Goal: Information Seeking & Learning: Understand process/instructions

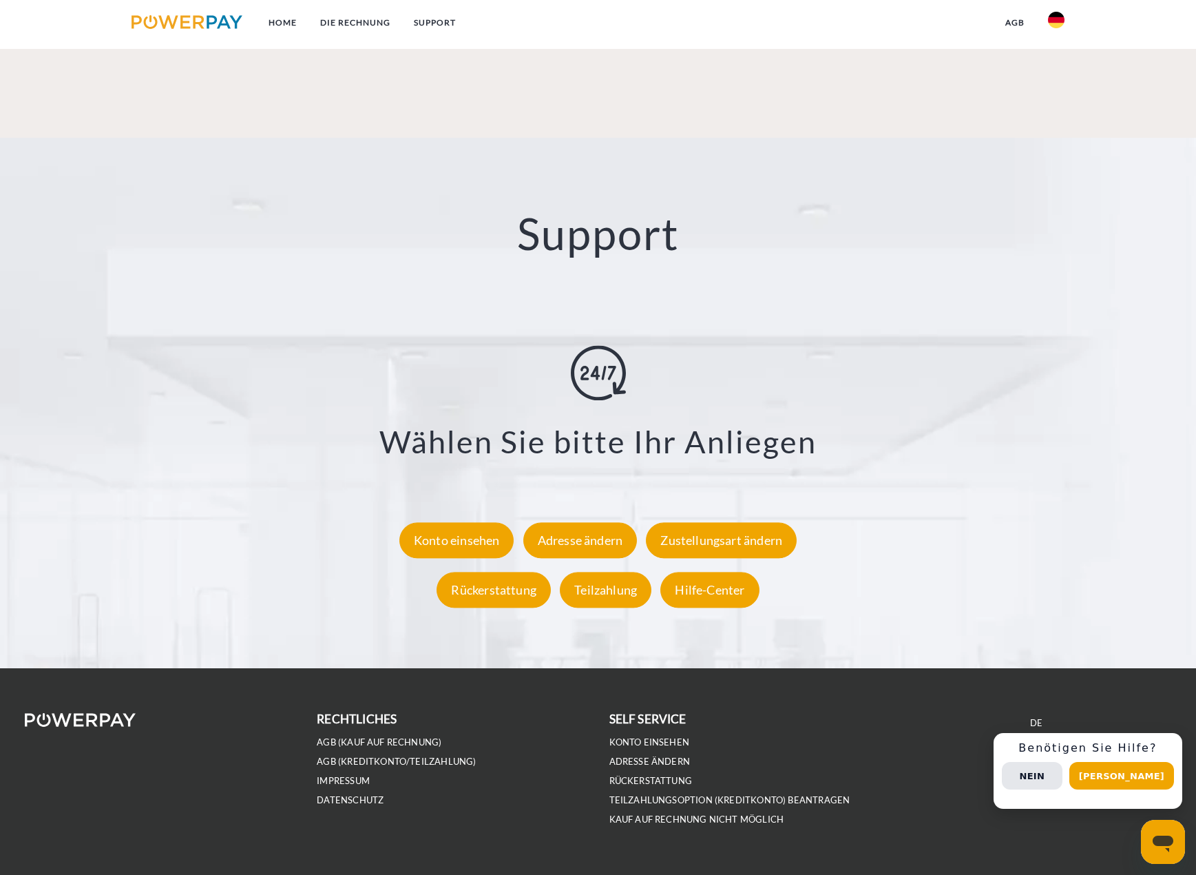
scroll to position [2461, 0]
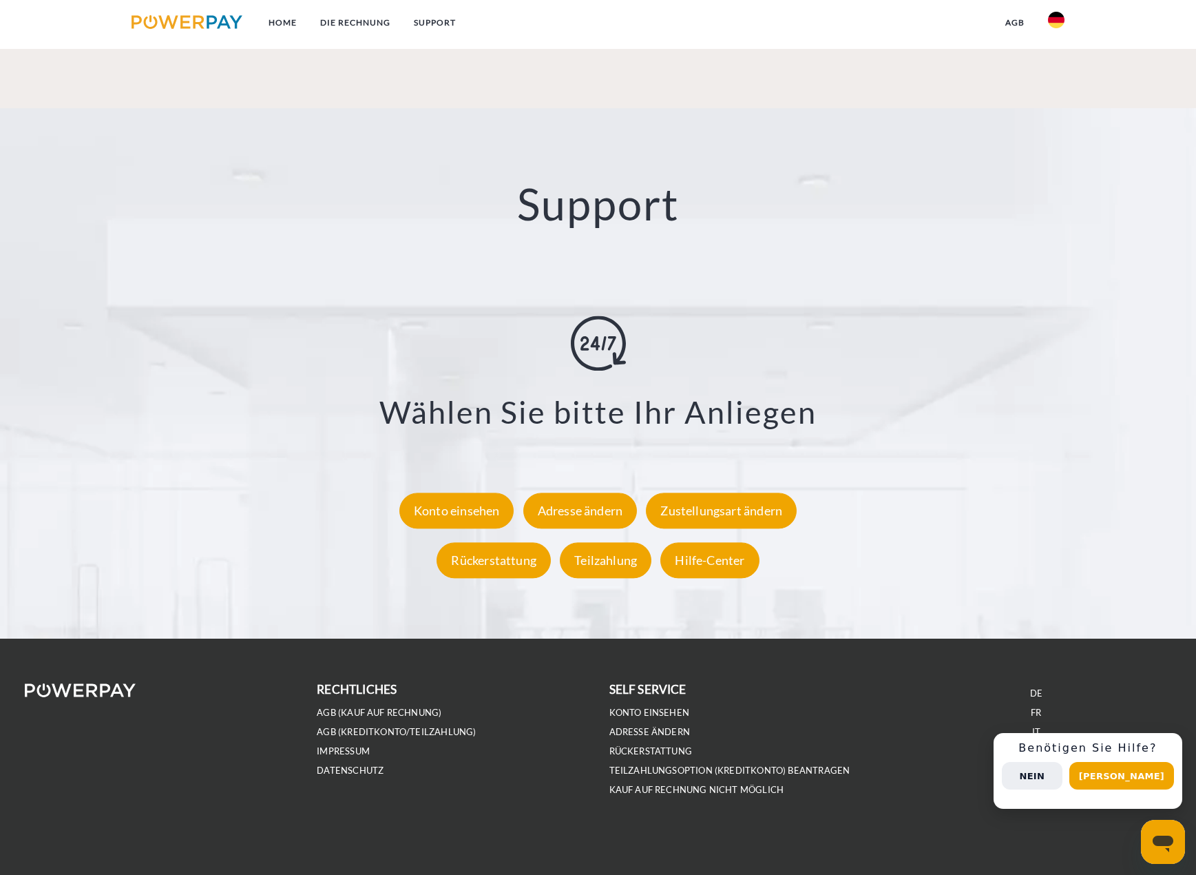
click at [1063, 773] on button "Nein" at bounding box center [1032, 776] width 61 height 28
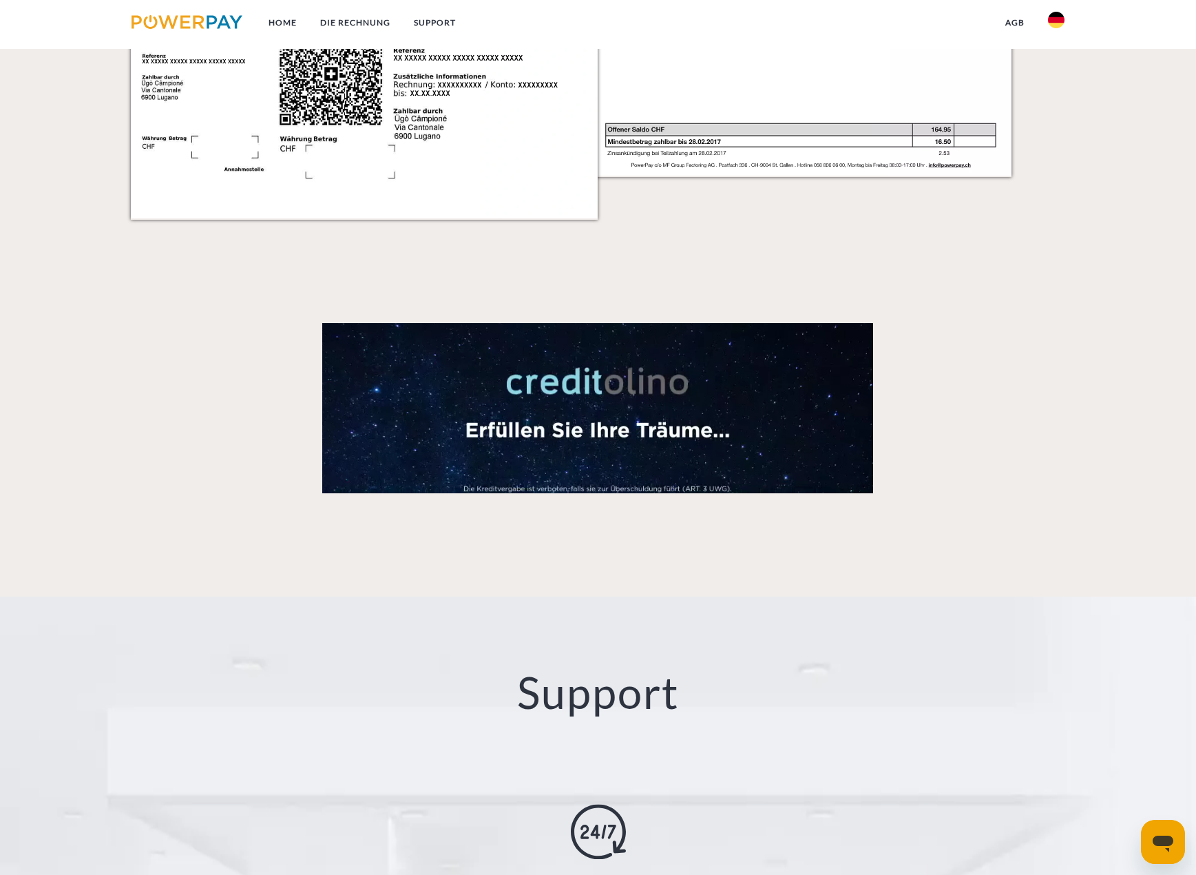
scroll to position [1841, 0]
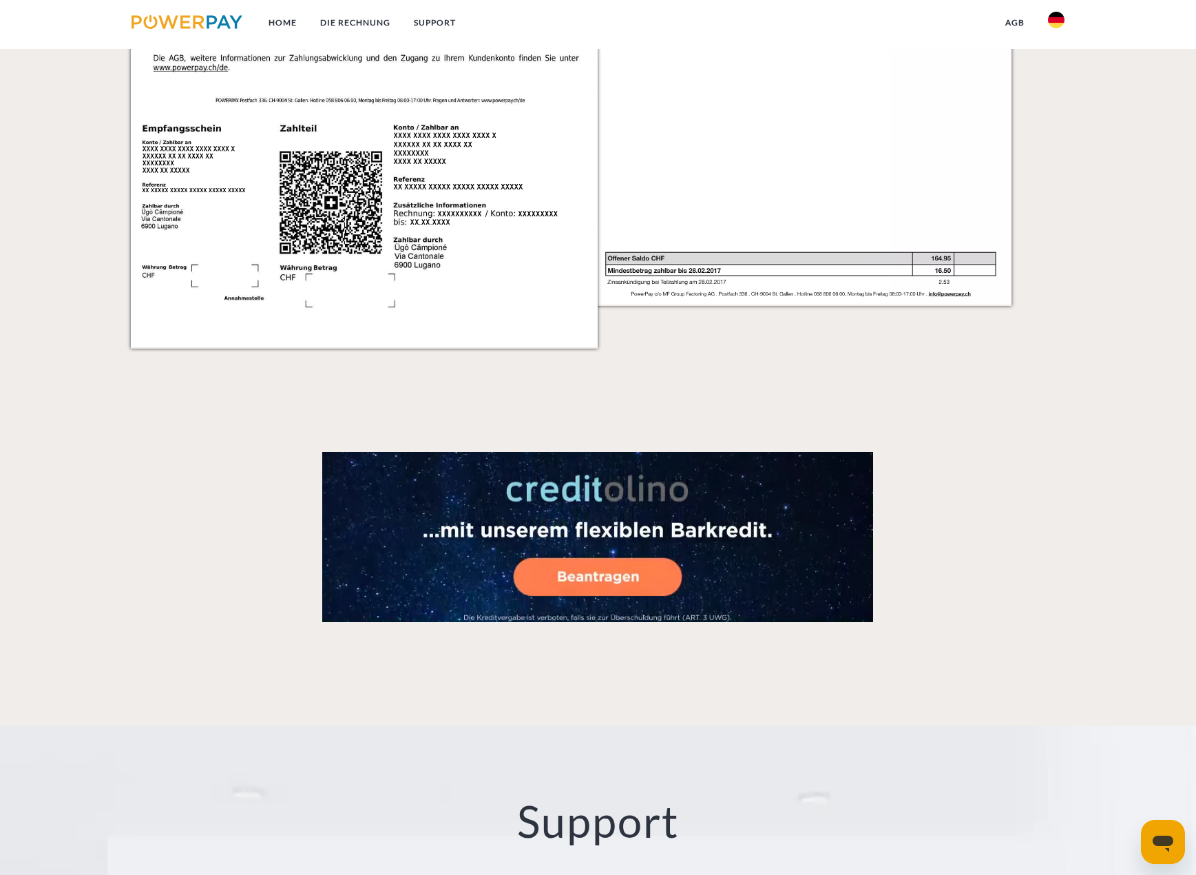
click at [1061, 19] on img at bounding box center [1056, 20] width 17 height 17
click at [1060, 99] on img at bounding box center [1056, 100] width 17 height 17
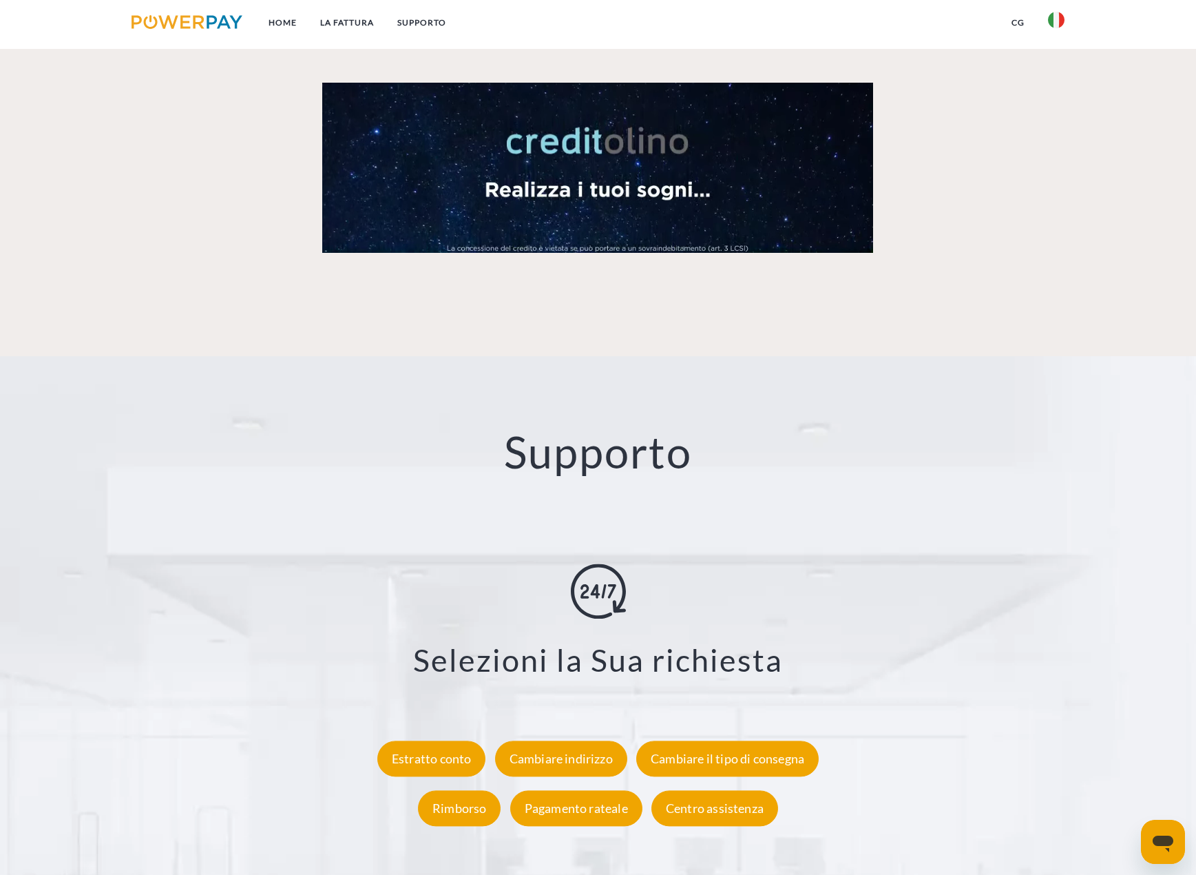
scroll to position [2185, 0]
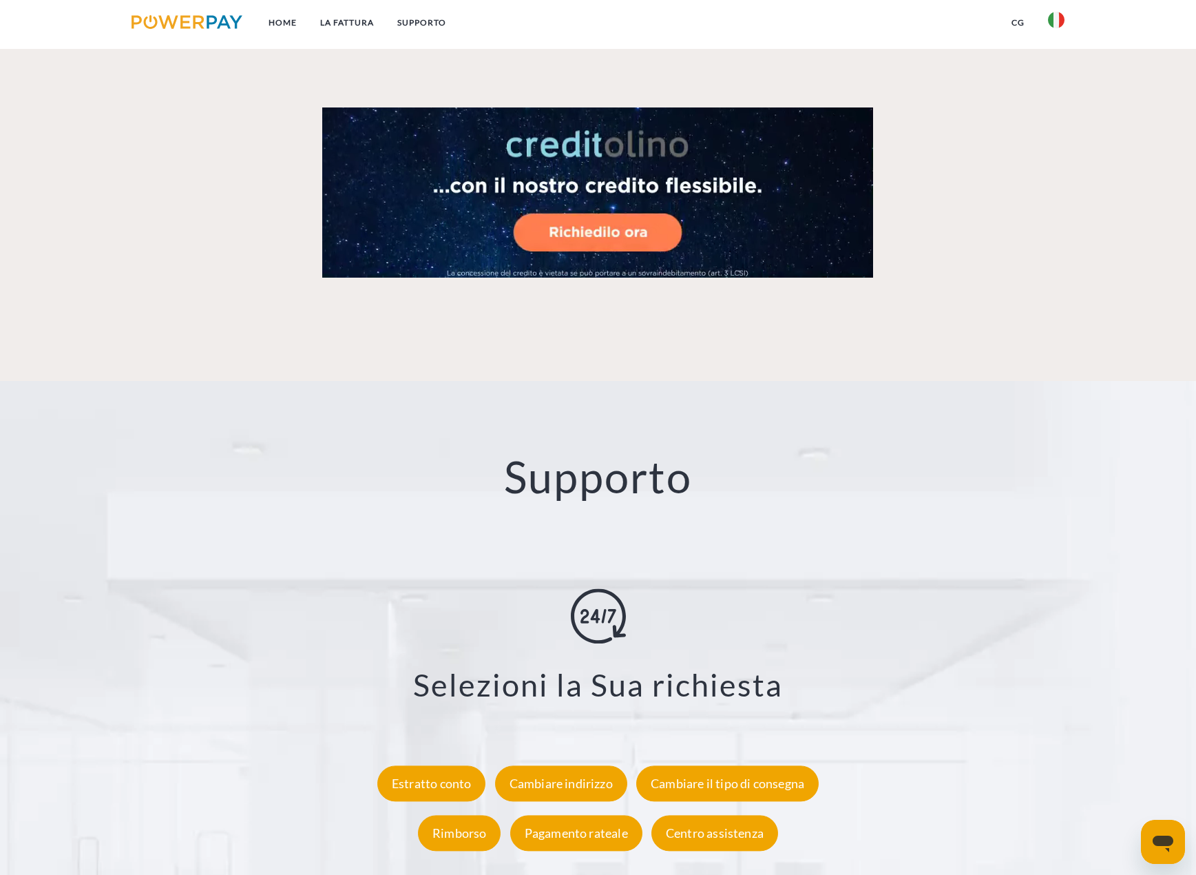
click at [1058, 26] on img at bounding box center [1056, 20] width 17 height 17
click at [1052, 70] on img at bounding box center [1056, 64] width 17 height 17
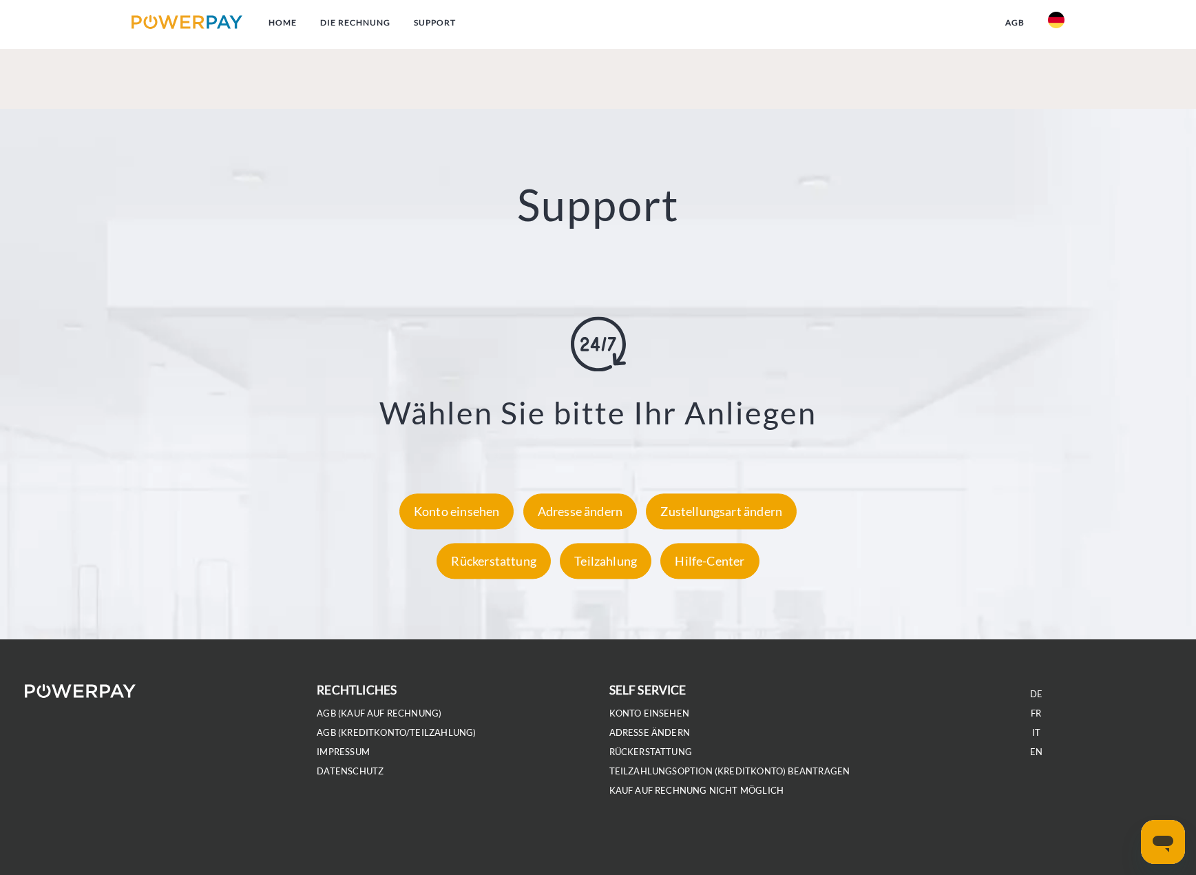
scroll to position [2461, 0]
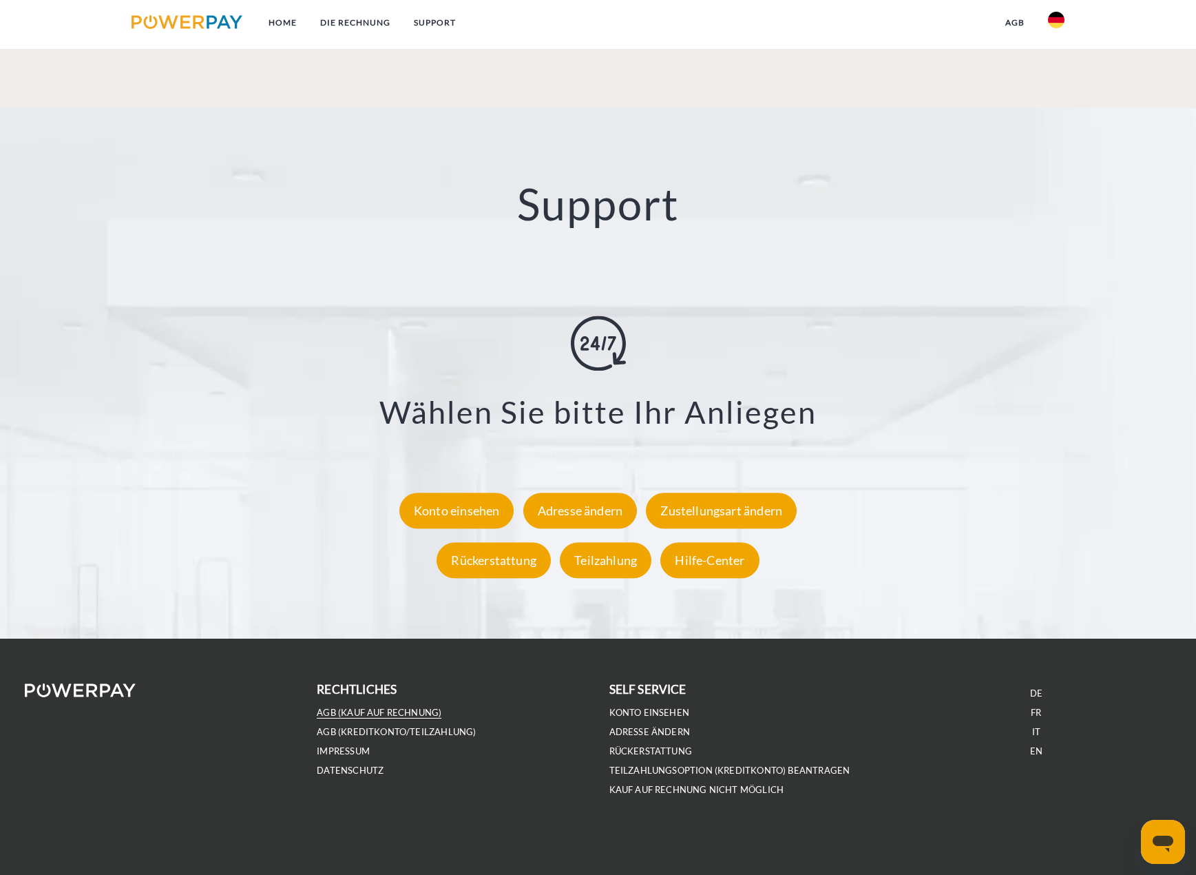
click at [397, 709] on link "AGB (Kauf auf Rechnung)" at bounding box center [379, 713] width 125 height 12
click at [1058, 23] on img at bounding box center [1056, 20] width 17 height 17
click at [1062, 101] on img at bounding box center [1056, 100] width 17 height 17
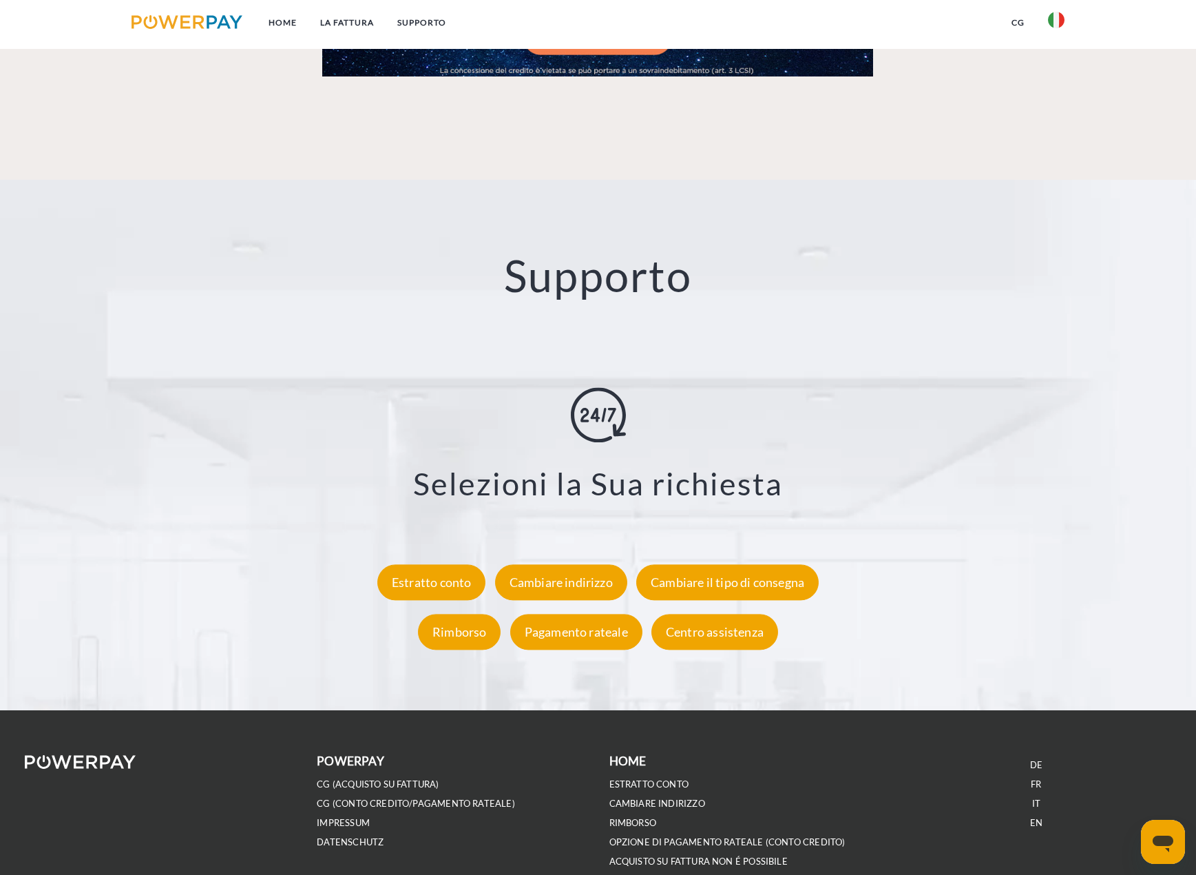
scroll to position [2461, 0]
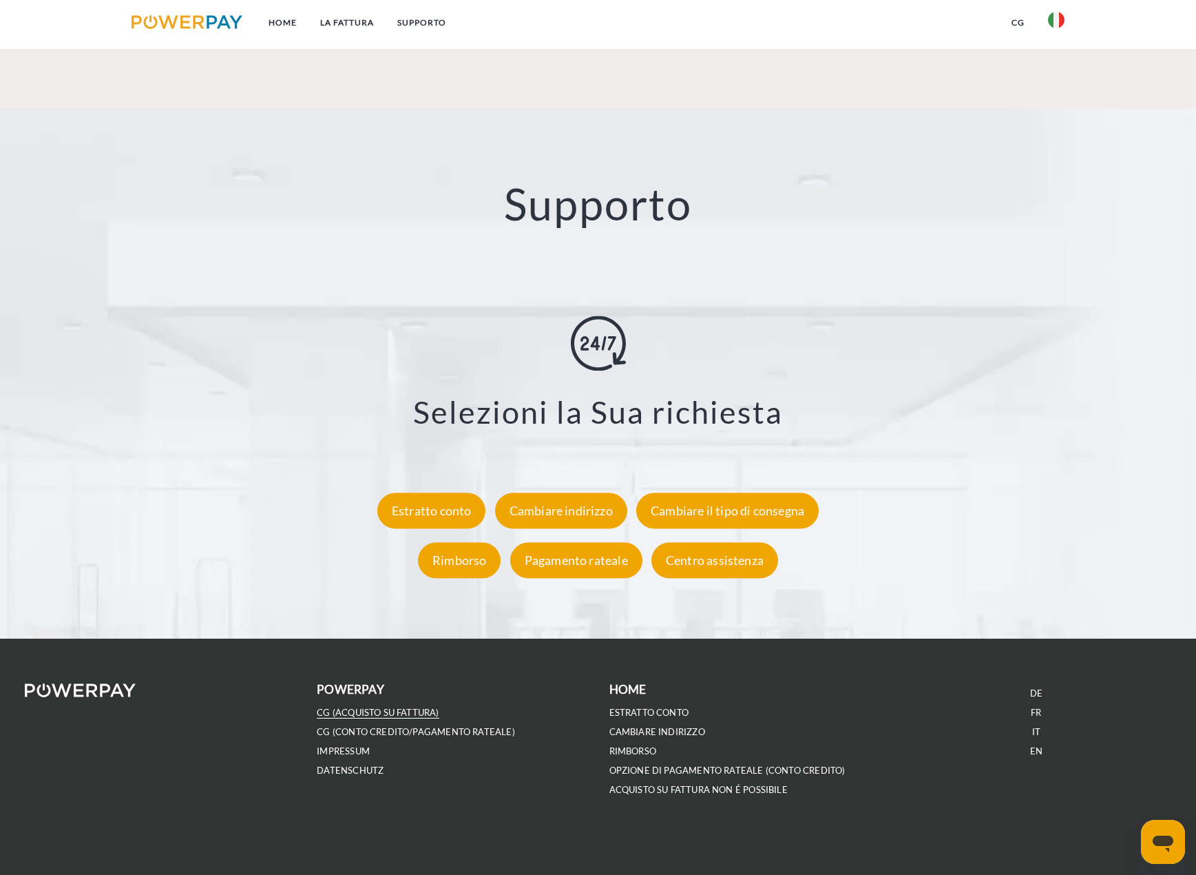
click at [384, 711] on link "CG (Acquisto su fattura)" at bounding box center [378, 713] width 122 height 12
click at [350, 733] on link "CG (Conto Credito/Pagamento rateale)" at bounding box center [416, 732] width 198 height 12
click at [1050, 21] on img at bounding box center [1056, 20] width 17 height 17
click at [1057, 56] on img at bounding box center [1056, 64] width 17 height 17
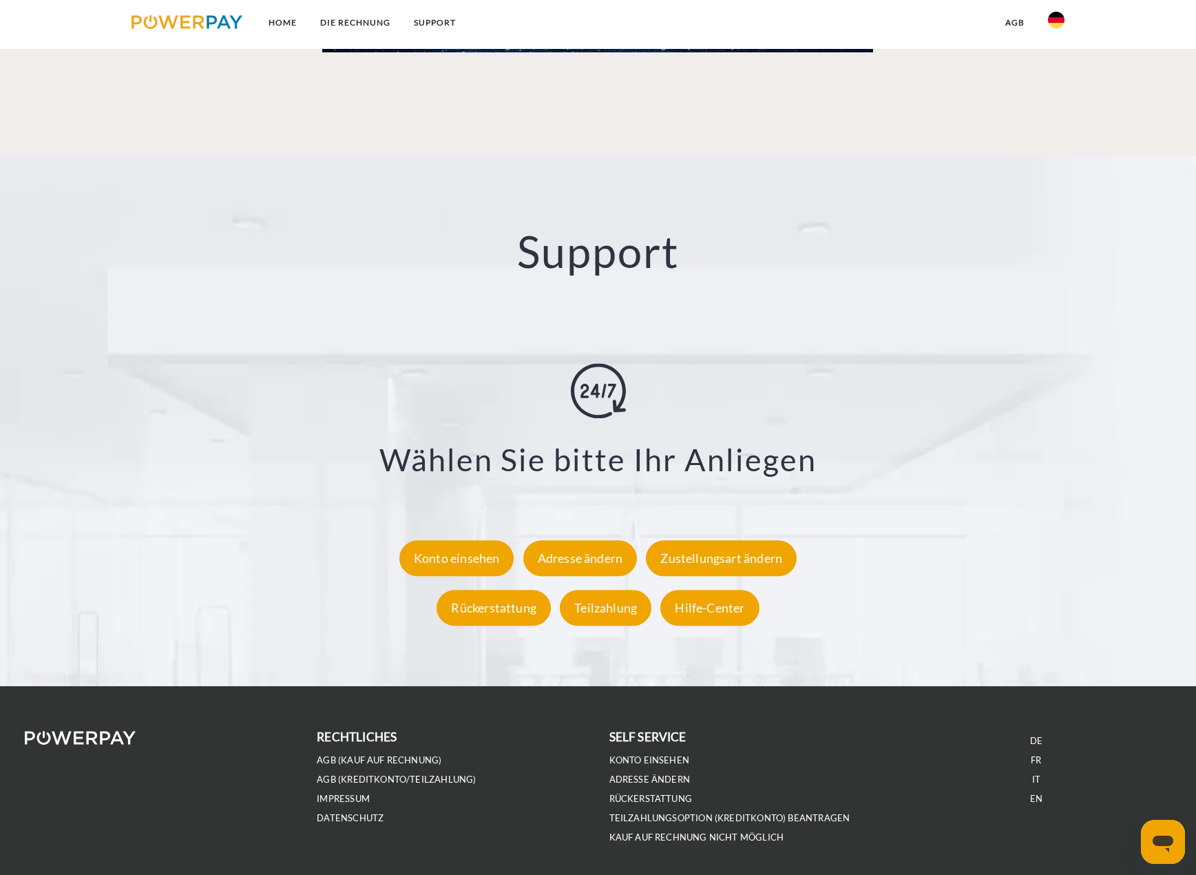
scroll to position [2461, 0]
